Goal: Task Accomplishment & Management: Complete application form

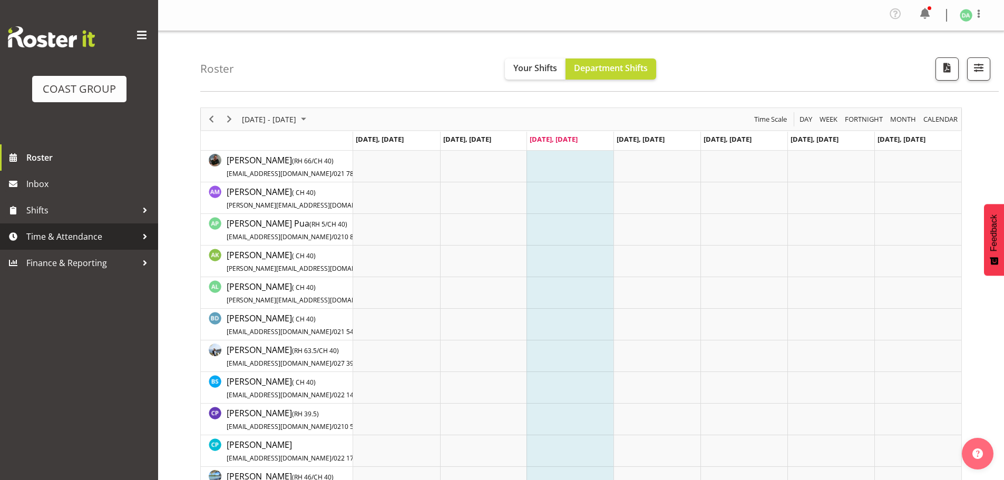
click at [121, 231] on span "Time & Attendance" at bounding box center [81, 237] width 111 height 16
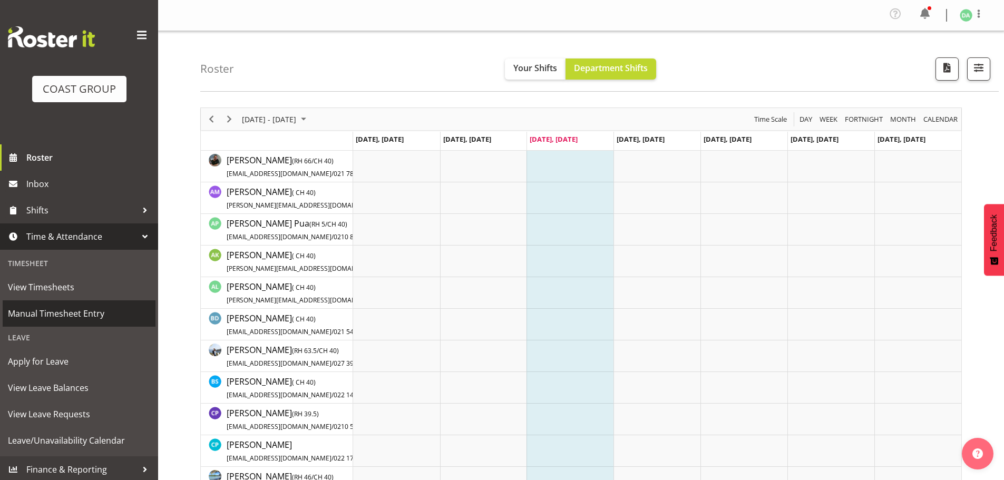
click at [95, 312] on span "Manual Timesheet Entry" at bounding box center [79, 314] width 142 height 16
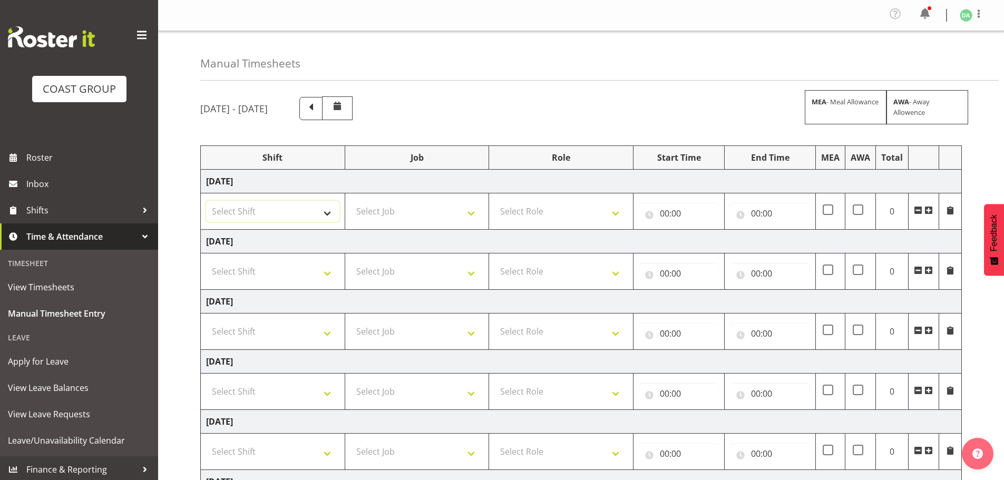
click at [294, 211] on select "Select Shift EHS AKL DESIGN" at bounding box center [272, 211] width 133 height 21
select select "1321"
click at [206, 201] on select "Select Shift EHS AKL DESIGN" at bounding box center [272, 211] width 133 height 21
click at [388, 213] on select "Select Job 1 Carlton Events 1 Carlton Hamilton 1 Carlton Wellington 1 EHS WAREH…" at bounding box center [416, 211] width 133 height 21
click at [416, 216] on select "Select Job 1 Carlton Events 1 Carlton Hamilton 1 Carlton Wellington 1 EHS WAREH…" at bounding box center [416, 211] width 133 height 21
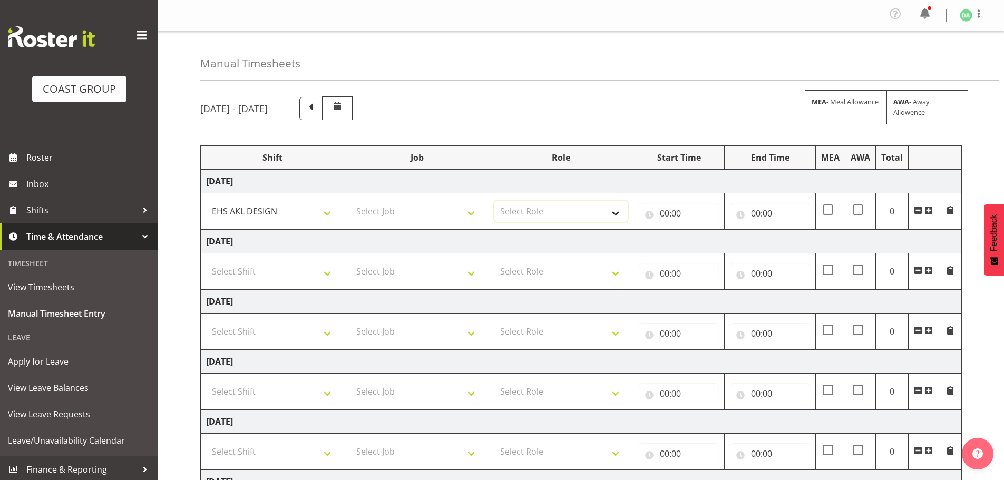
click at [541, 214] on select "Select Role DESIGNER Designer" at bounding box center [560, 211] width 133 height 21
drag, startPoint x: 541, startPoint y: 214, endPoint x: 583, endPoint y: 214, distance: 42.7
click at [541, 214] on select "Select Role DESIGNER Designer" at bounding box center [560, 211] width 133 height 21
click at [661, 213] on input "00:00" at bounding box center [679, 213] width 80 height 21
click at [711, 234] on select "00 01 02 03 04 05 06 07 08 09 10 11 12 13 14 15 16 17 18 19 20 21 22 23" at bounding box center [711, 240] width 24 height 21
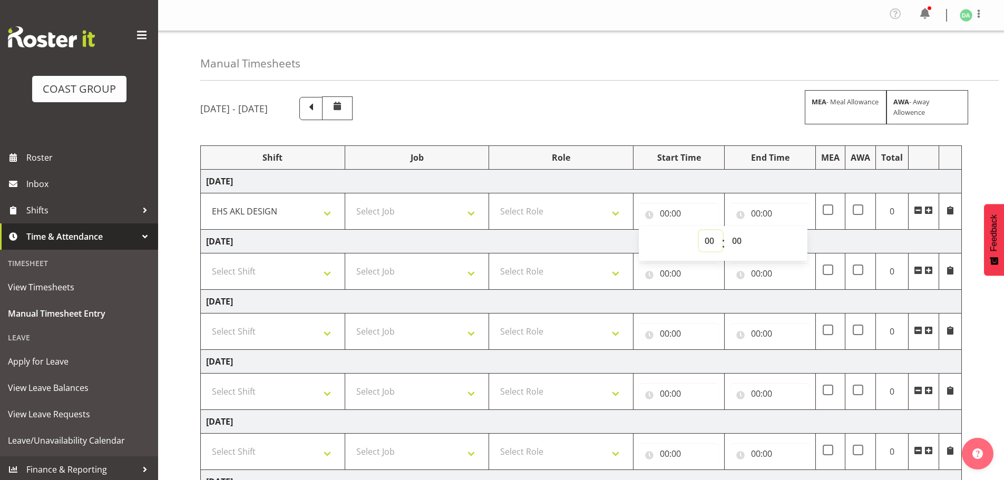
select select "5"
click at [699, 230] on select "00 01 02 03 04 05 06 07 08 09 10 11 12 13 14 15 16 17 18 19 20 21 22 23" at bounding box center [711, 240] width 24 height 21
type input "05:00"
click at [732, 240] on select "00 01 02 03 04 05 06 07 08 09 10 11 12 13 14 15 16 17 18 19 20 21 22 23 24 25 2…" at bounding box center [738, 240] width 24 height 21
select select "50"
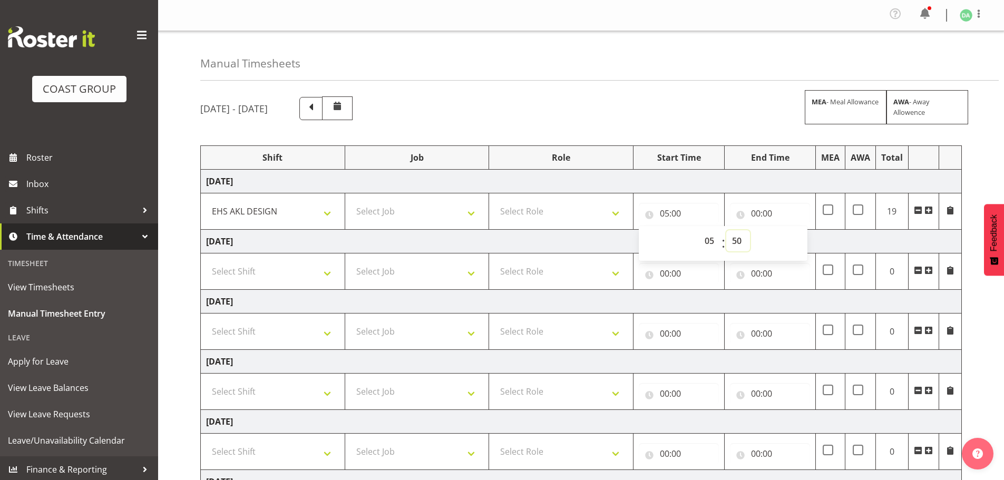
click at [726, 230] on select "00 01 02 03 04 05 06 07 08 09 10 11 12 13 14 15 16 17 18 19 20 21 22 23 24 25 2…" at bounding box center [738, 240] width 24 height 21
type input "05:50"
click at [765, 211] on input "00:00" at bounding box center [770, 213] width 80 height 21
drag, startPoint x: 788, startPoint y: 232, endPoint x: 796, endPoint y: 234, distance: 7.7
click at [789, 232] on div "00 01 02 03 04 05 06 07 08 09 10 11 12 13 14 15 16 17 18 19 20 21 22 23" at bounding box center [801, 243] width 24 height 26
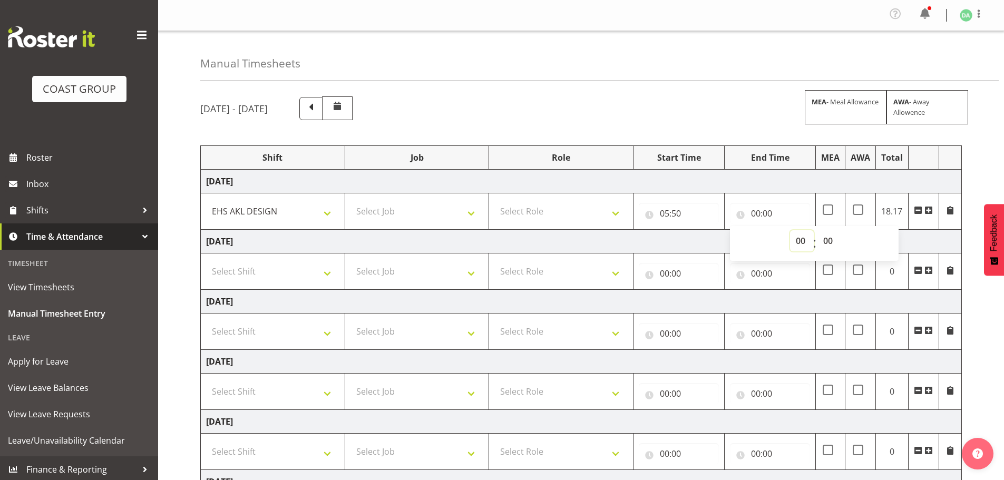
click at [799, 236] on select "00 01 02 03 04 05 06 07 08 09 10 11 12 13 14 15 16 17 18 19 20 21 22 23" at bounding box center [802, 240] width 24 height 21
select select "8"
click at [790, 230] on select "00 01 02 03 04 05 06 07 08 09 10 11 12 13 14 15 16 17 18 19 20 21 22 23" at bounding box center [802, 240] width 24 height 21
type input "08:00"
click at [724, 90] on div "August 27th - September 2nd 2025 MEA - Meal Allowance AWA - Away Allowence Shif…" at bounding box center [602, 369] width 804 height 561
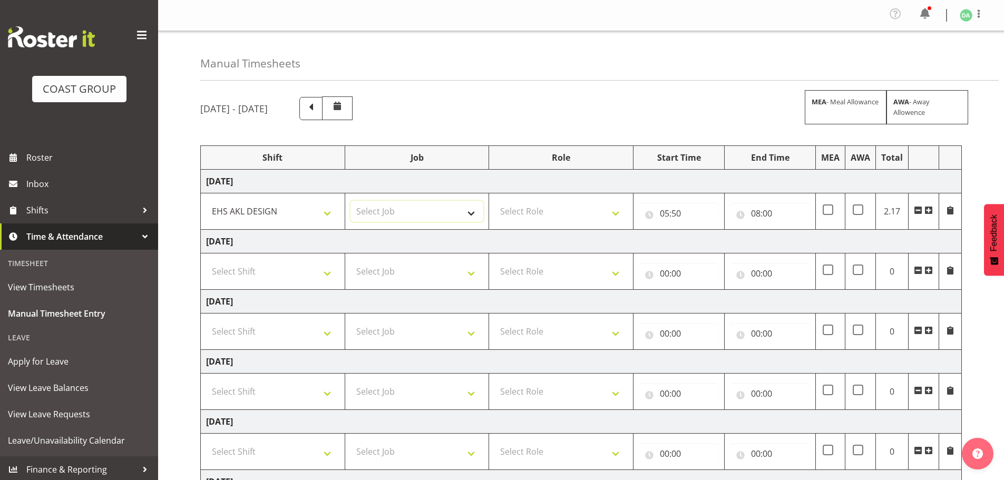
click at [399, 216] on select "Select Job 1 Carlton Events 1 Carlton Hamilton 1 Carlton Wellington 1 EHS WAREH…" at bounding box center [416, 211] width 133 height 21
select select "10268"
click at [350, 201] on select "Select Job 1 Carlton Events 1 Carlton Hamilton 1 Carlton Wellington 1 EHS WAREH…" at bounding box center [416, 211] width 133 height 21
drag, startPoint x: 544, startPoint y: 212, endPoint x: 545, endPoint y: 220, distance: 8.5
click at [545, 212] on select "Select Role DESIGNER Designer" at bounding box center [560, 211] width 133 height 21
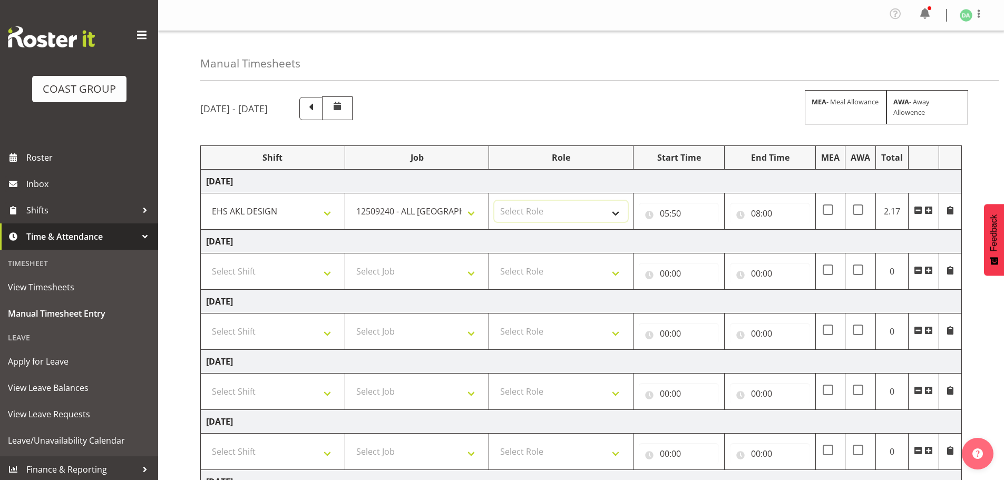
select select "215"
click at [494, 201] on select "Select Role DESIGNER Designer" at bounding box center [560, 211] width 133 height 21
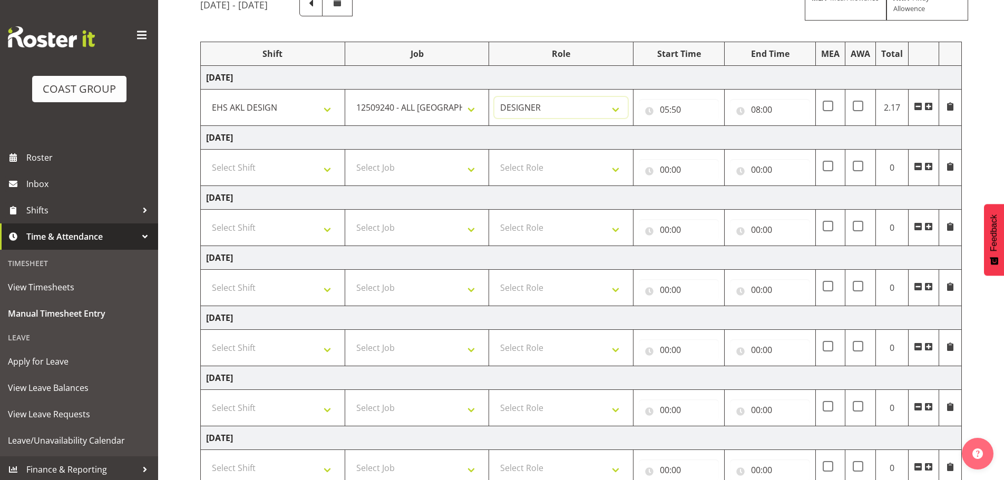
scroll to position [177, 0]
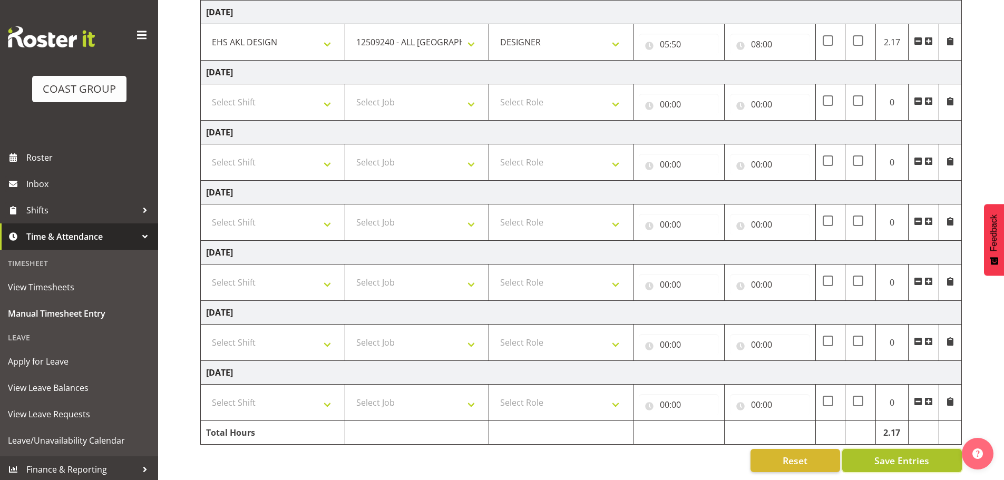
click at [872, 449] on button "Save Entries" at bounding box center [902, 460] width 120 height 23
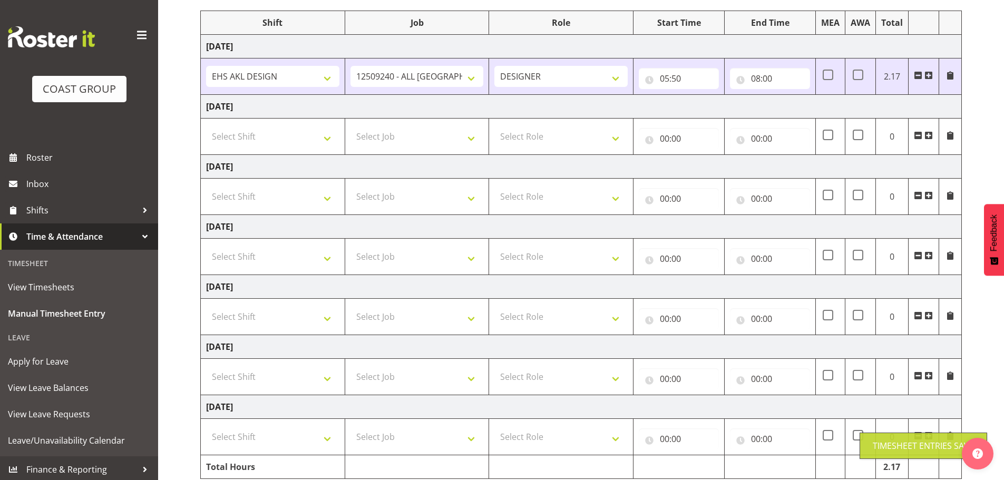
scroll to position [72, 0]
